Goal: Task Accomplishment & Management: Manage account settings

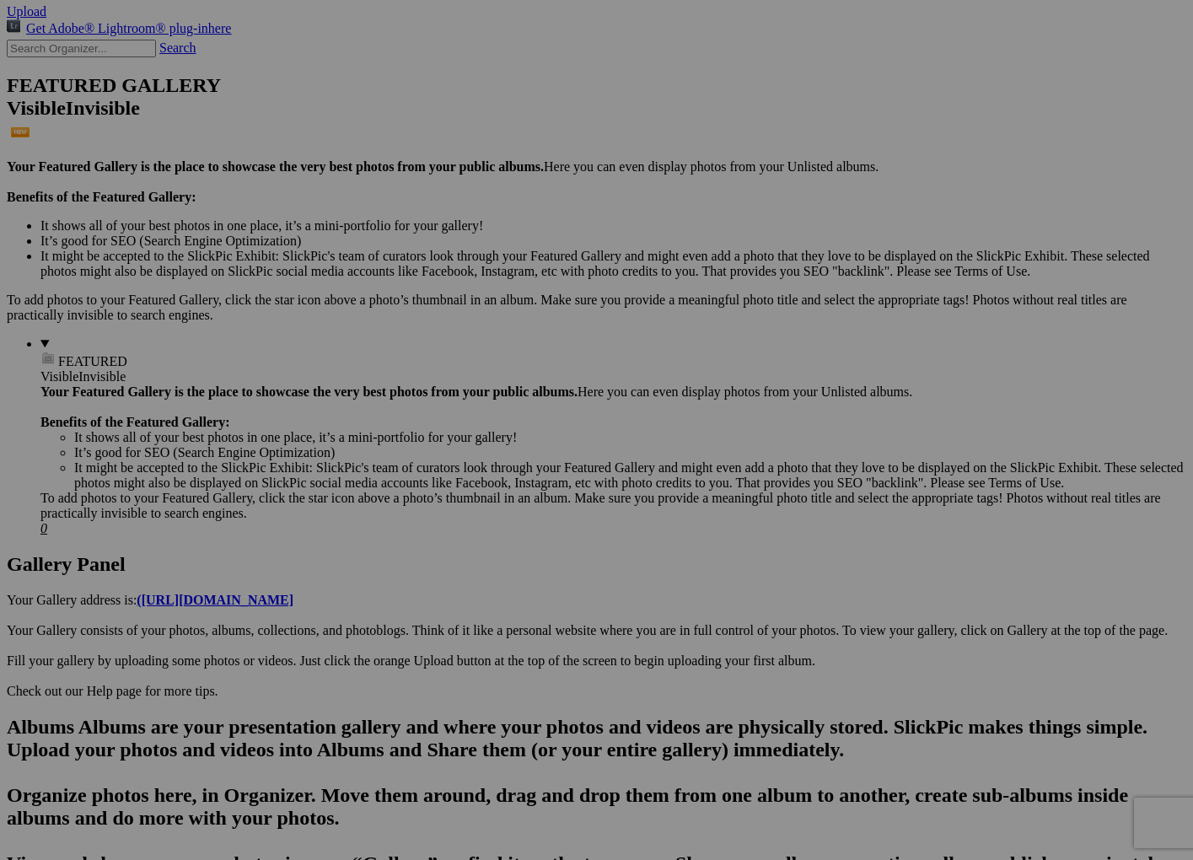
scroll to position [402, 0]
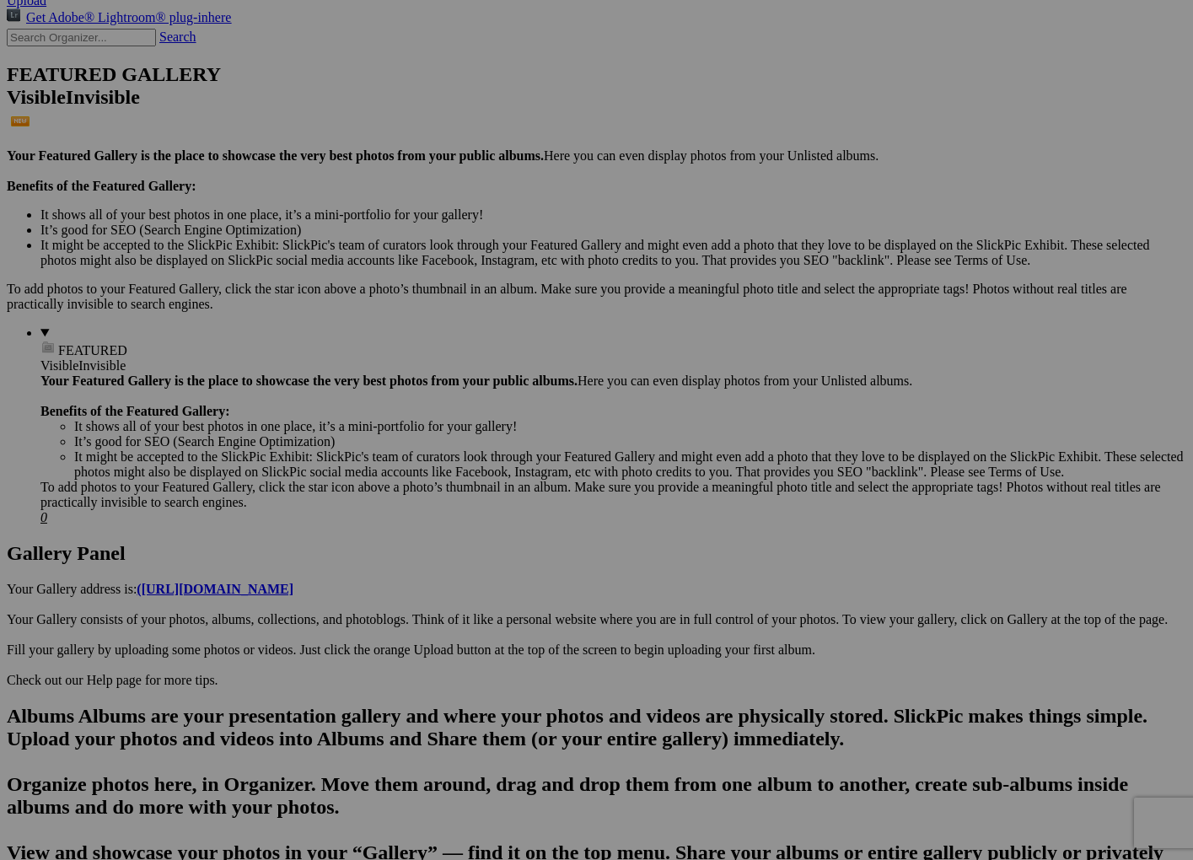
drag, startPoint x: 817, startPoint y: 596, endPoint x: 871, endPoint y: 593, distance: 54.1
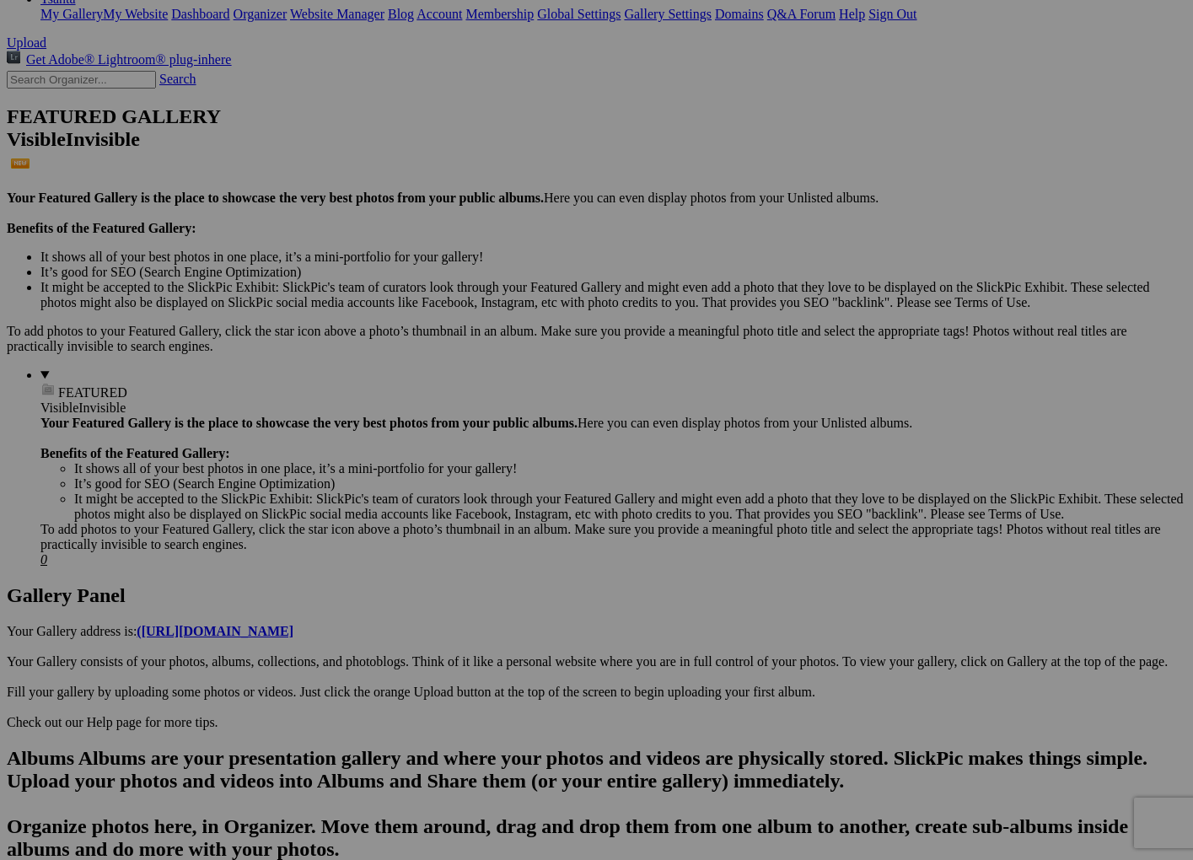
scroll to position [371, 0]
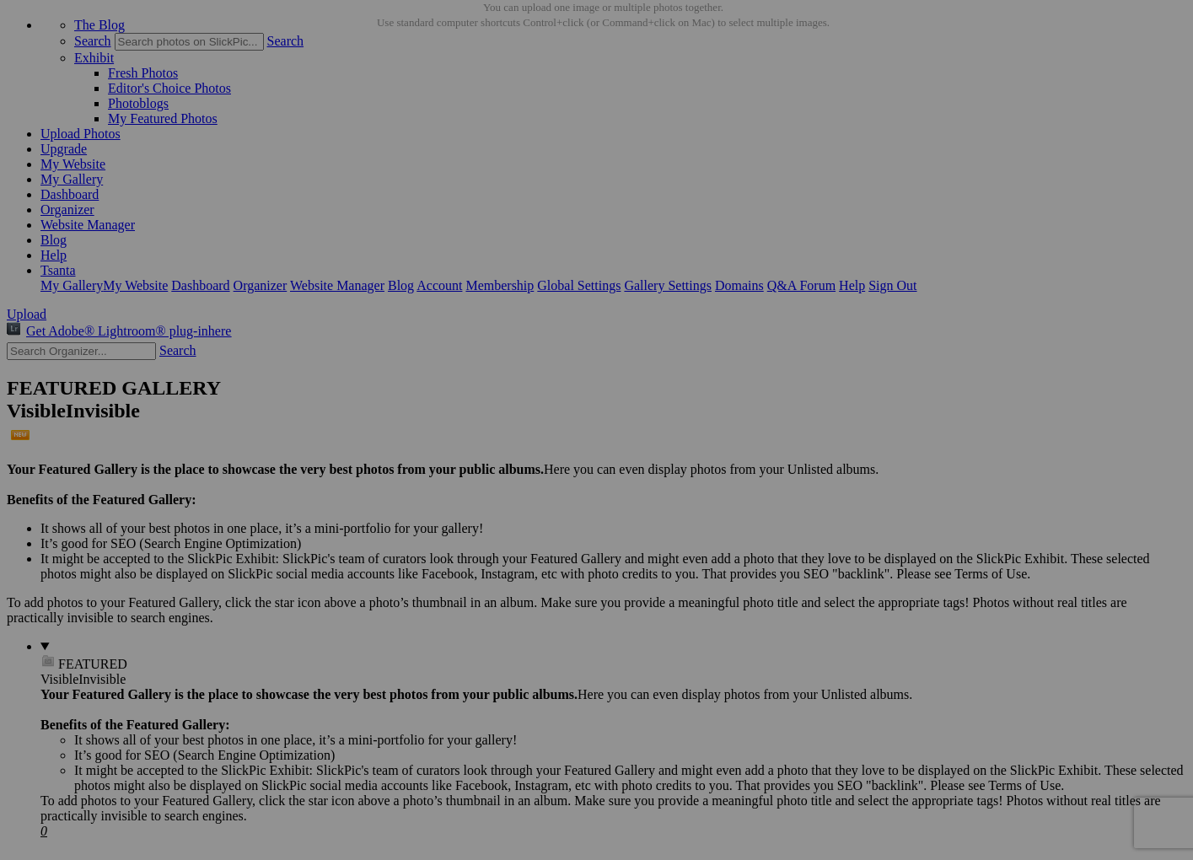
scroll to position [0, 0]
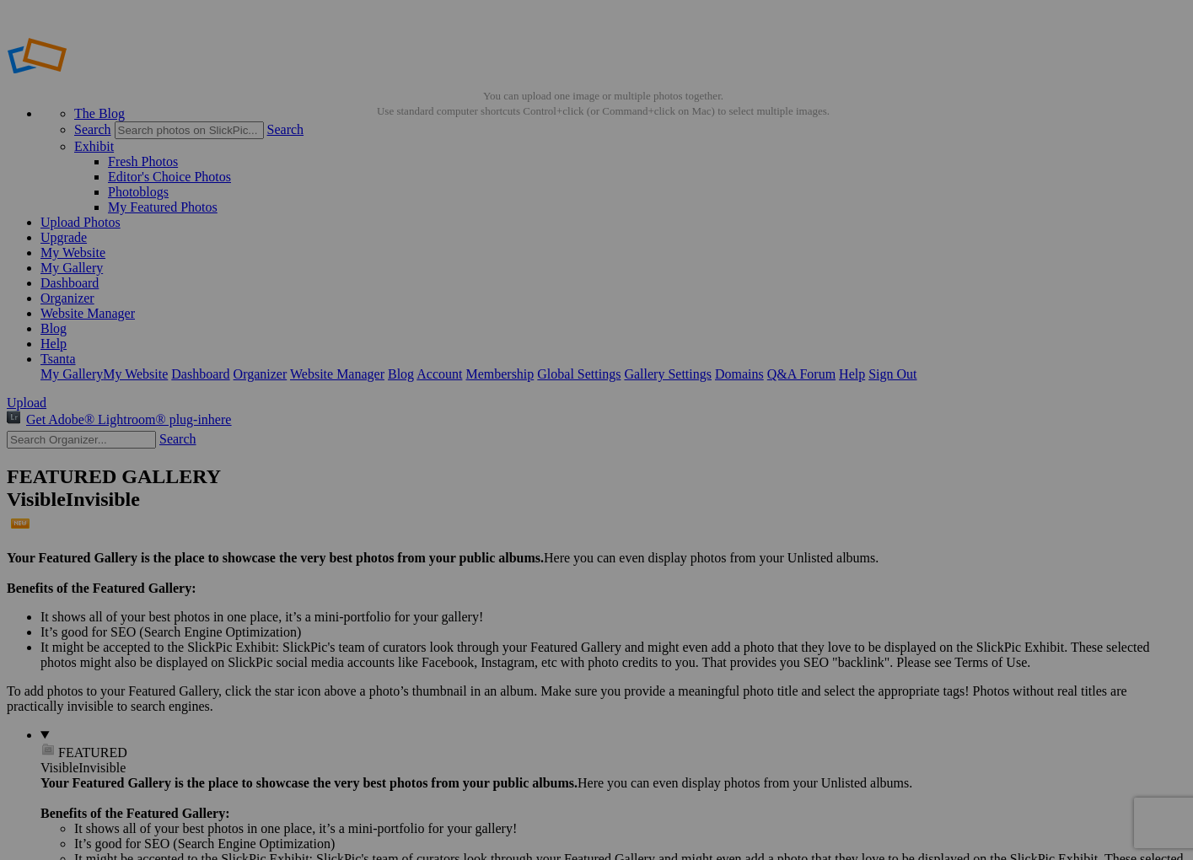
click at [46, 395] on span "Upload" at bounding box center [27, 402] width 40 height 14
type input "Mina Maternity Album"
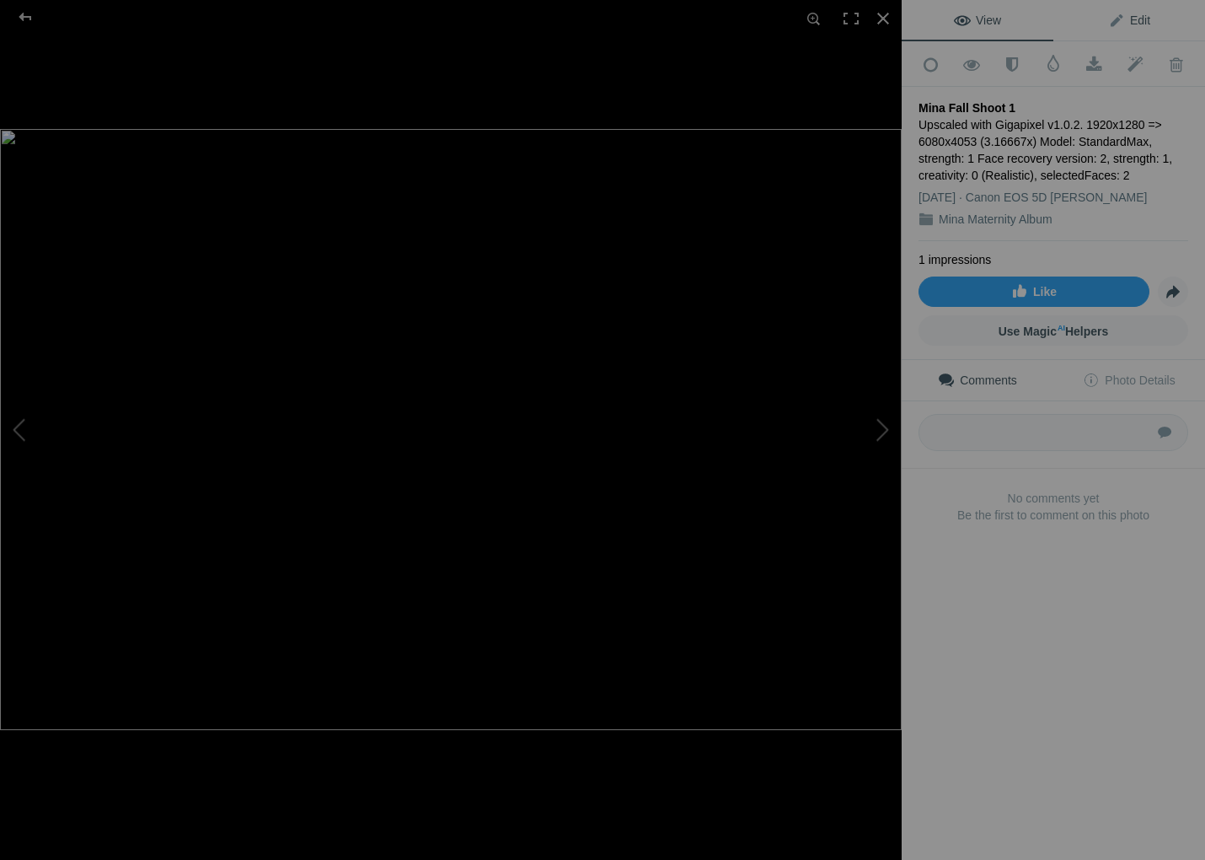
click at [1127, 28] on link "Edit" at bounding box center [1130, 20] width 152 height 40
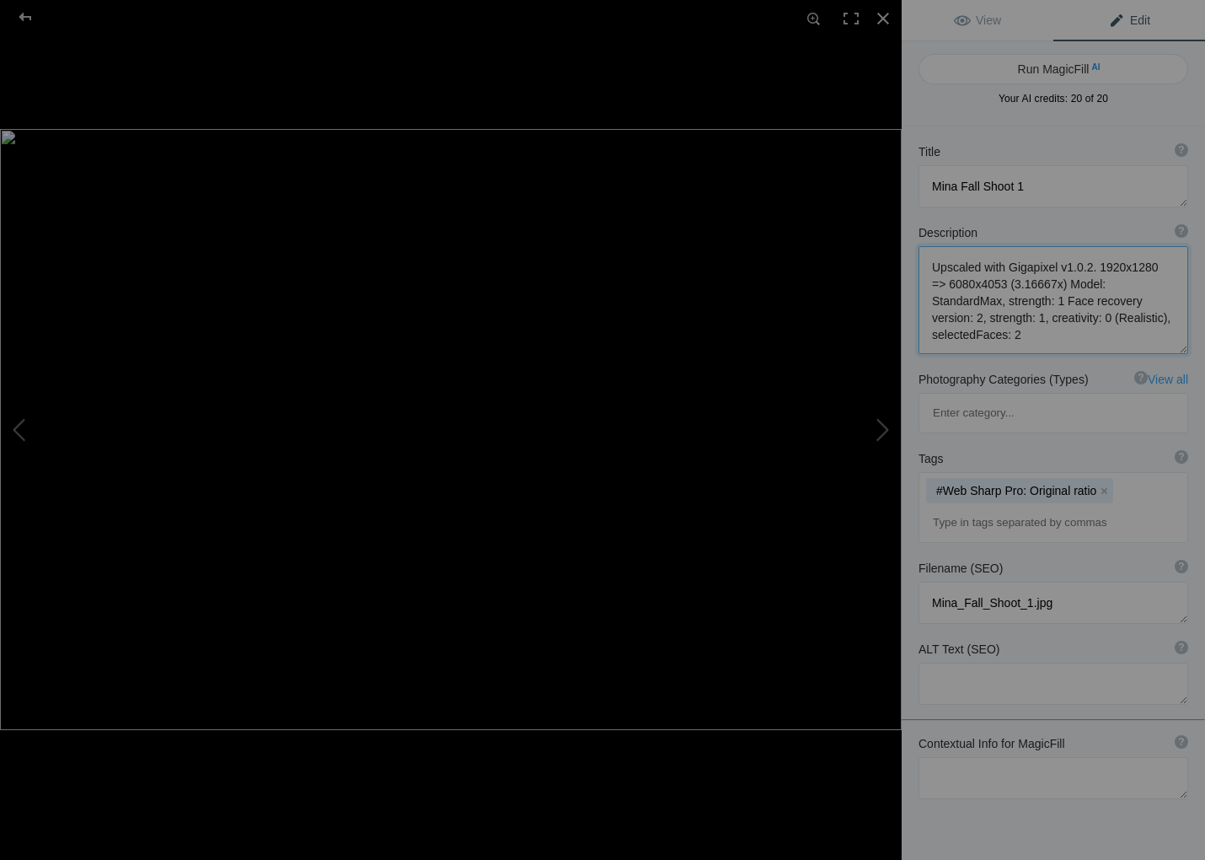
click at [1110, 323] on textarea at bounding box center [1054, 300] width 270 height 108
drag, startPoint x: 1116, startPoint y: 331, endPoint x: 761, endPoint y: 225, distance: 370.4
click at [805, 238] on div "Mina Fall Shoot 1 View Edit Run MagicFill AI Your AI credits: 20 of 20 You have…" at bounding box center [602, 430] width 1205 height 860
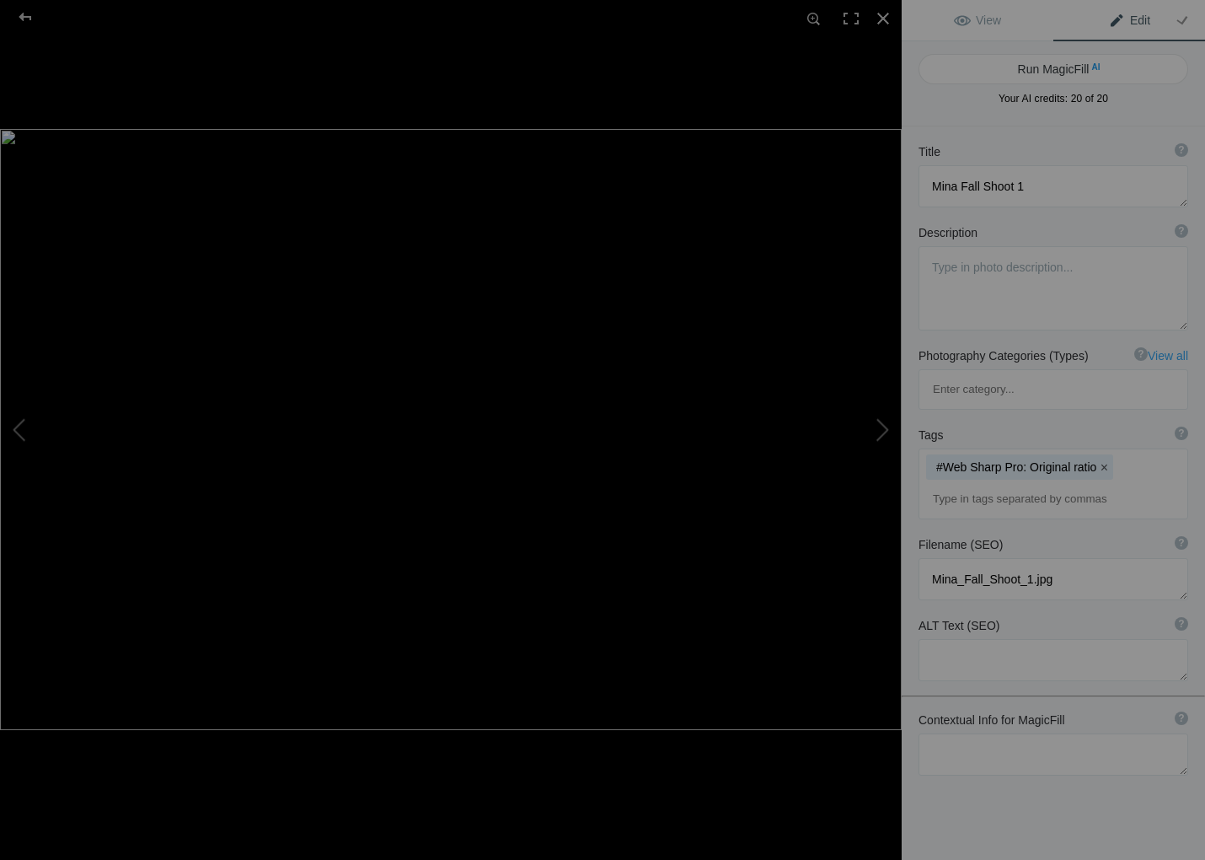
click at [1098, 461] on button "x" at bounding box center [1104, 467] width 12 height 12
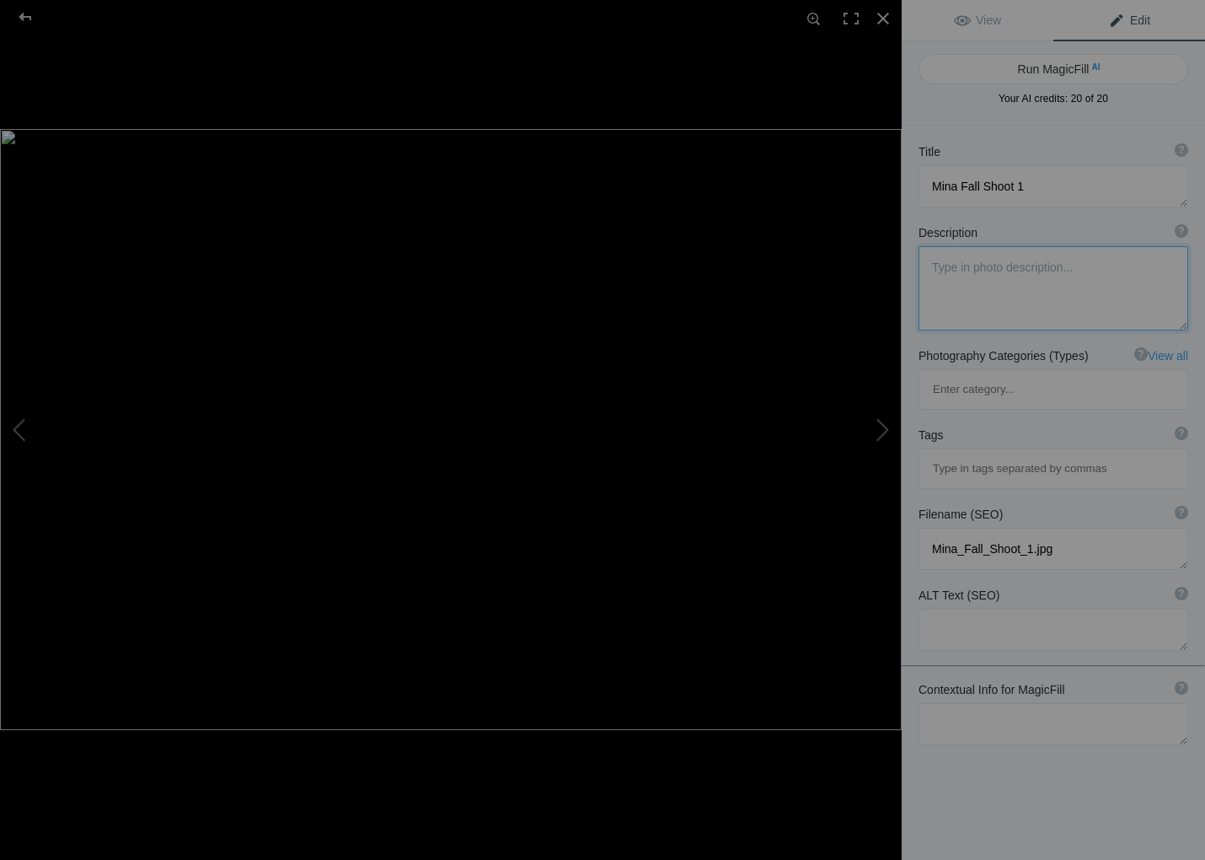
click at [934, 260] on textarea at bounding box center [1054, 288] width 270 height 84
type textarea "Family portrait of 2 toddlers"
click at [1111, 72] on button "Run MagicFill AI" at bounding box center [1054, 69] width 270 height 30
type textarea "Joyful Fall Portrait of Two Toddlers in Nature"
type textarea "Capture the essence of childhood with this heartwarming family portrait featuri…"
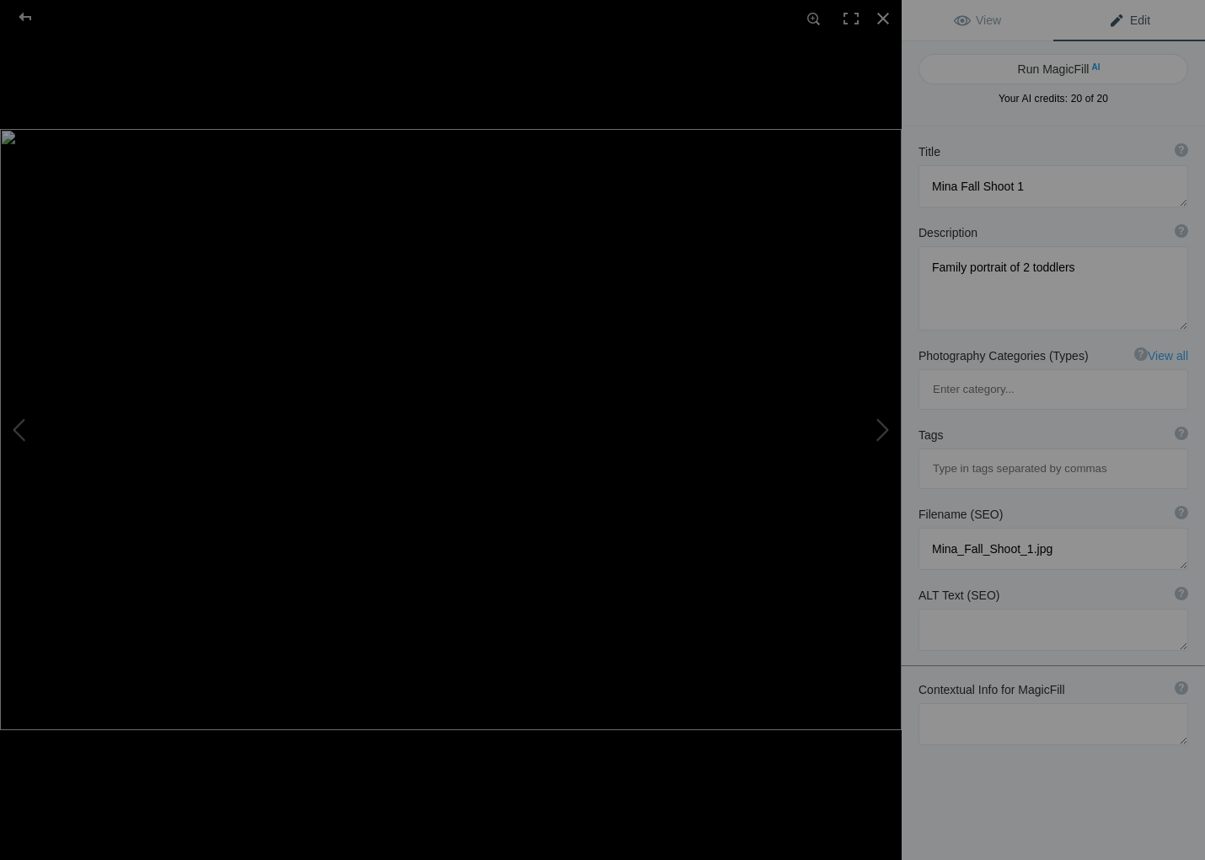
type textarea "joyful-fall-portrait-toddlers.jpg"
type textarea "Two toddlers laughing and playing together in a colorful fall garden, surrounde…"
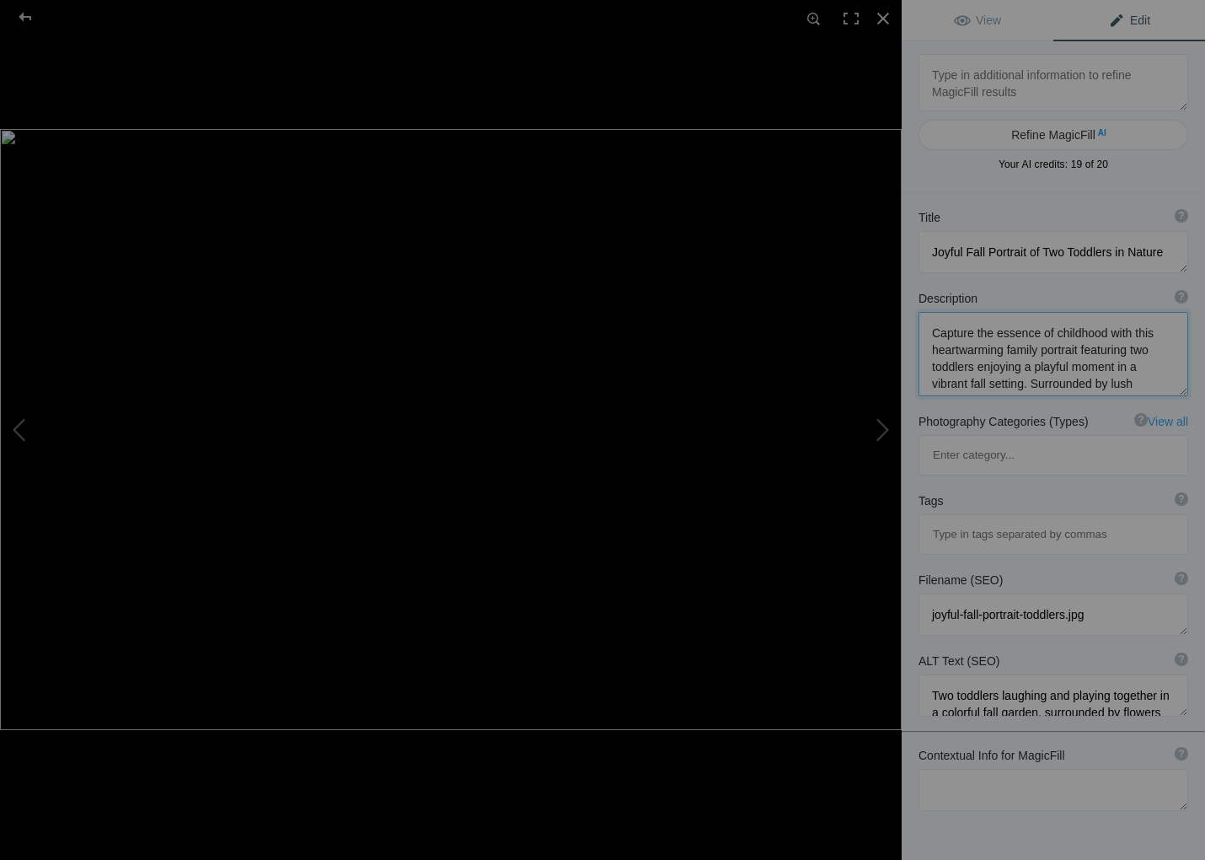
click at [1113, 361] on textarea at bounding box center [1054, 354] width 270 height 84
click at [1136, 366] on textarea at bounding box center [1054, 354] width 270 height 84
click at [1111, 674] on textarea at bounding box center [1054, 695] width 270 height 42
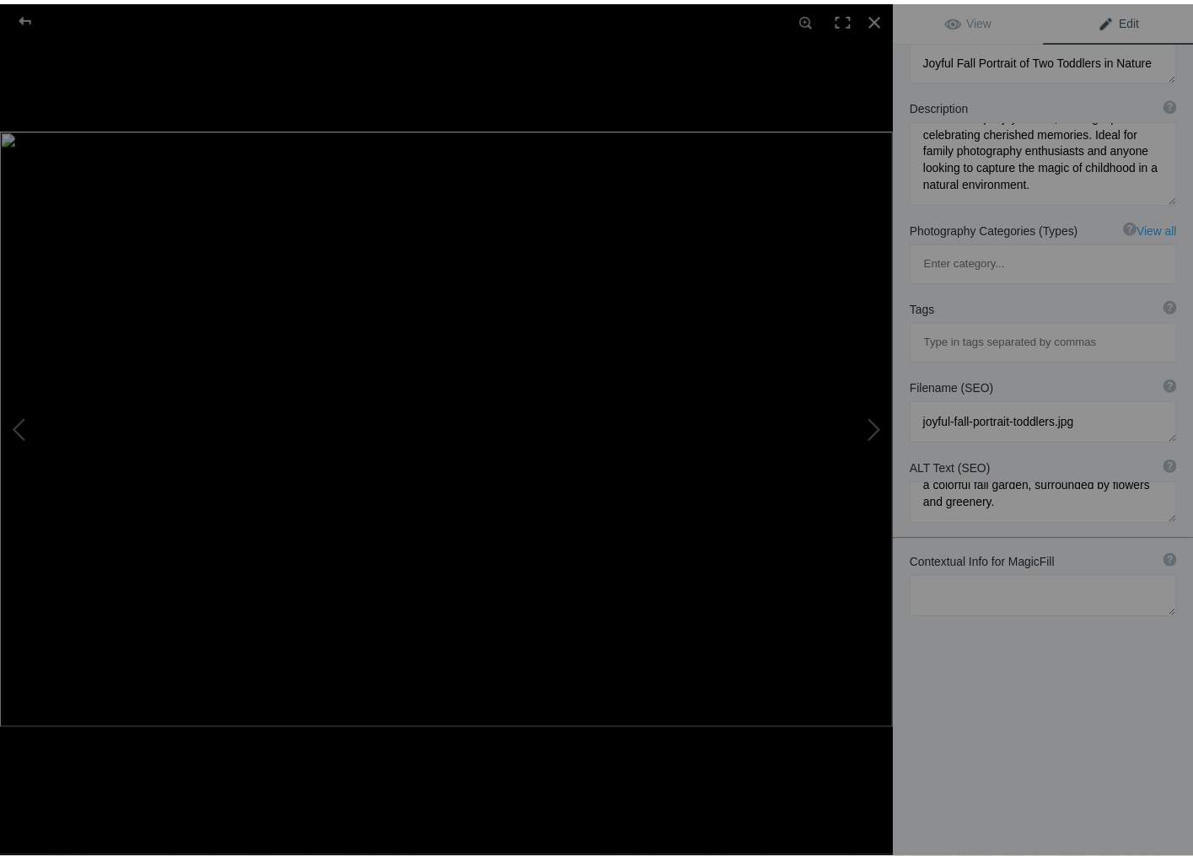
scroll to position [0, 0]
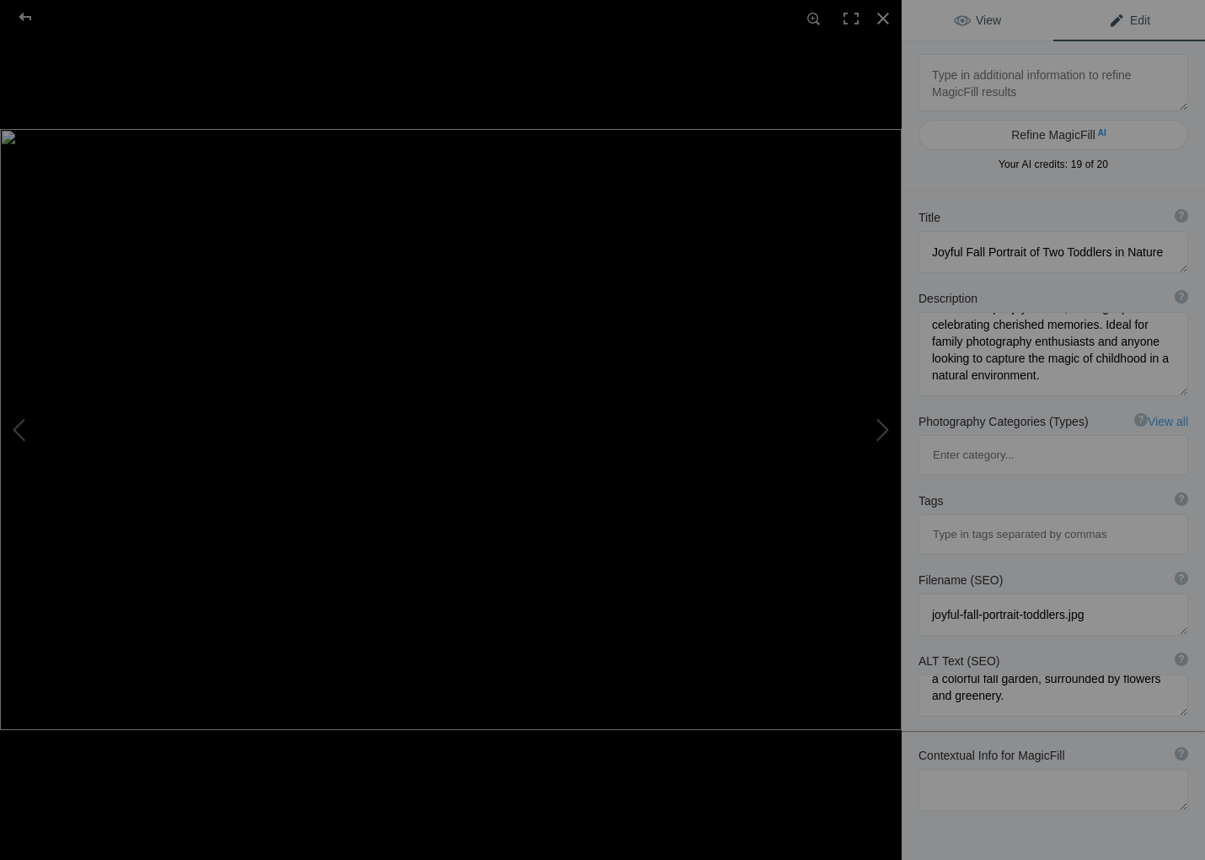
click at [969, 24] on span "View" at bounding box center [977, 19] width 47 height 13
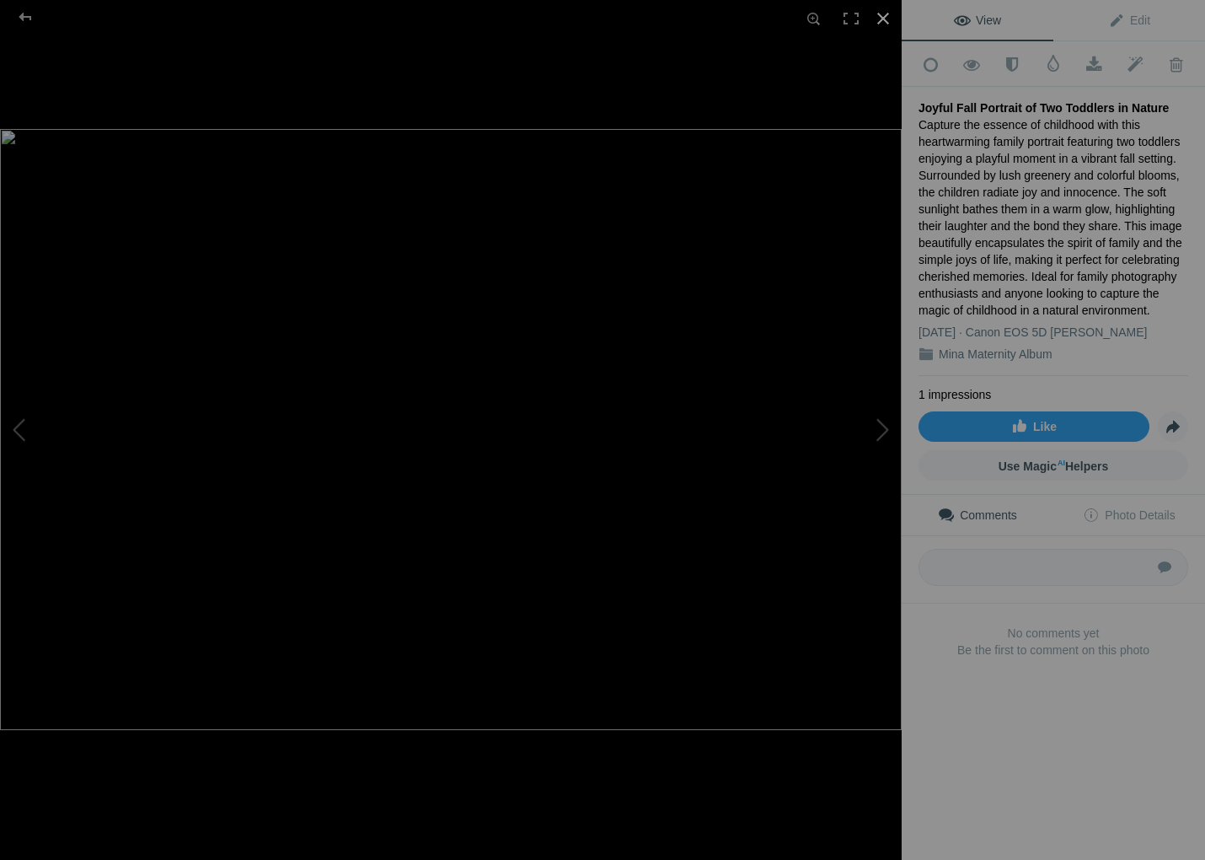
click at [887, 22] on div at bounding box center [883, 18] width 37 height 37
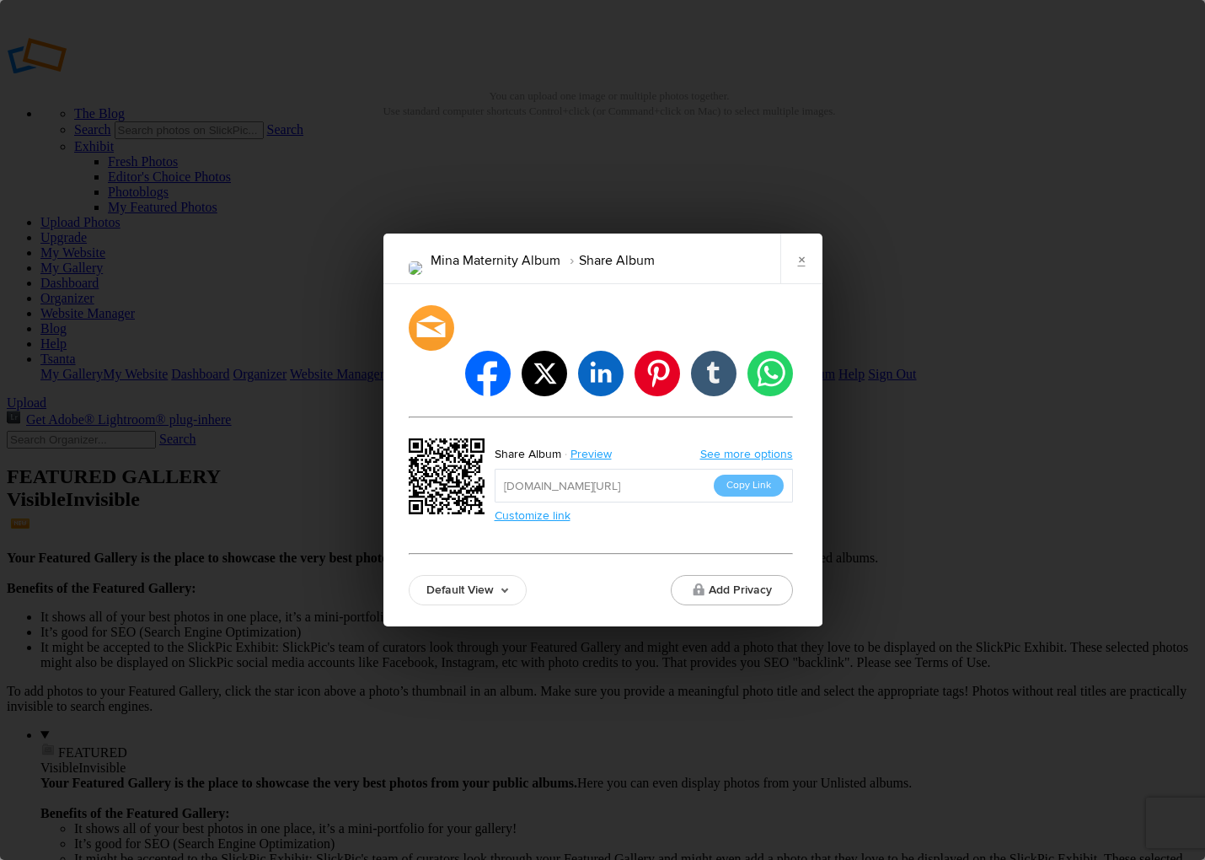
click at [693, 469] on input "https://slickpic.us/185488992MwM" at bounding box center [644, 486] width 298 height 34
click at [449, 575] on link "Default View" at bounding box center [468, 590] width 118 height 30
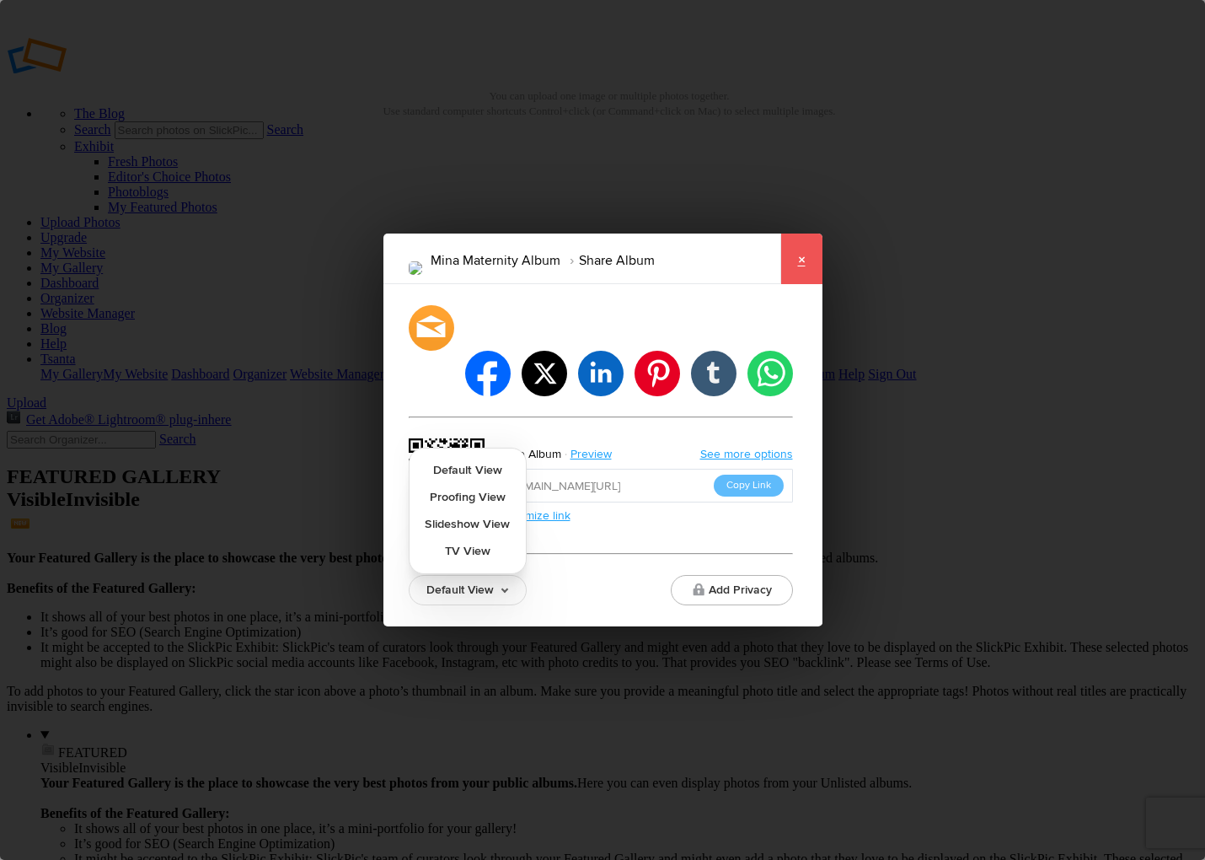
click at [803, 284] on link "×" at bounding box center [802, 258] width 42 height 51
